Goal: Book appointment/travel/reservation

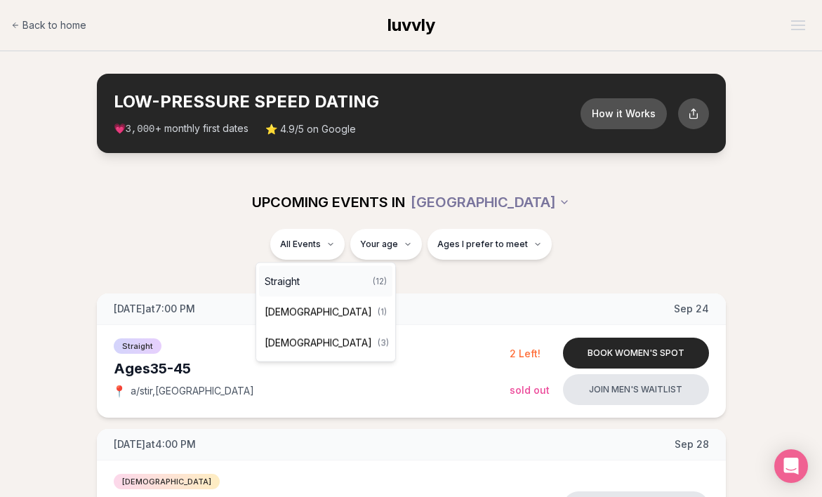
click at [324, 286] on div "Straight ( 12 )" at bounding box center [325, 281] width 133 height 31
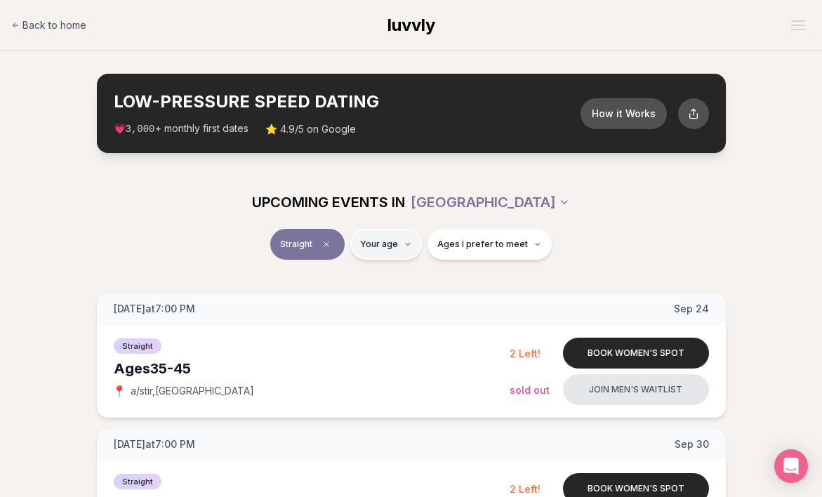
type input "**"
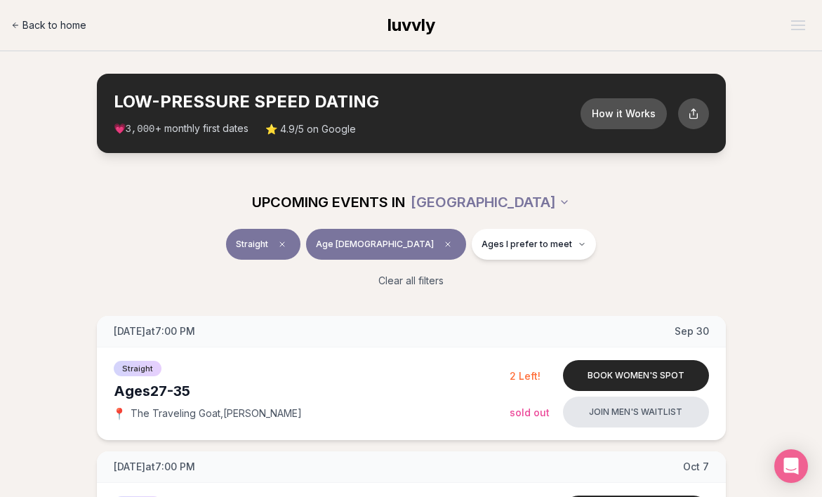
click at [60, 27] on span "Back to home" at bounding box center [54, 25] width 64 height 14
